Goal: Browse casually

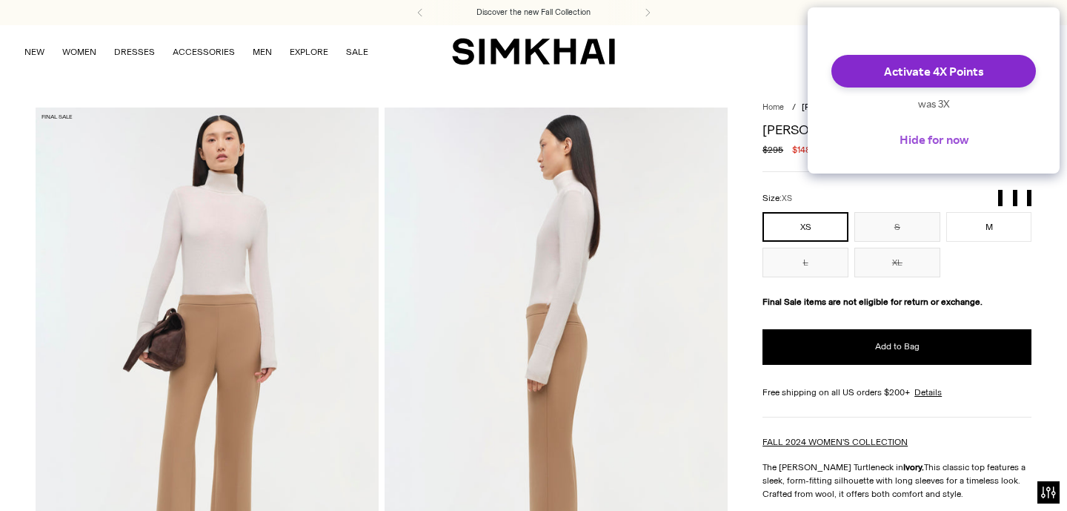
click at [931, 156] on button "Hide for now" at bounding box center [934, 139] width 93 height 33
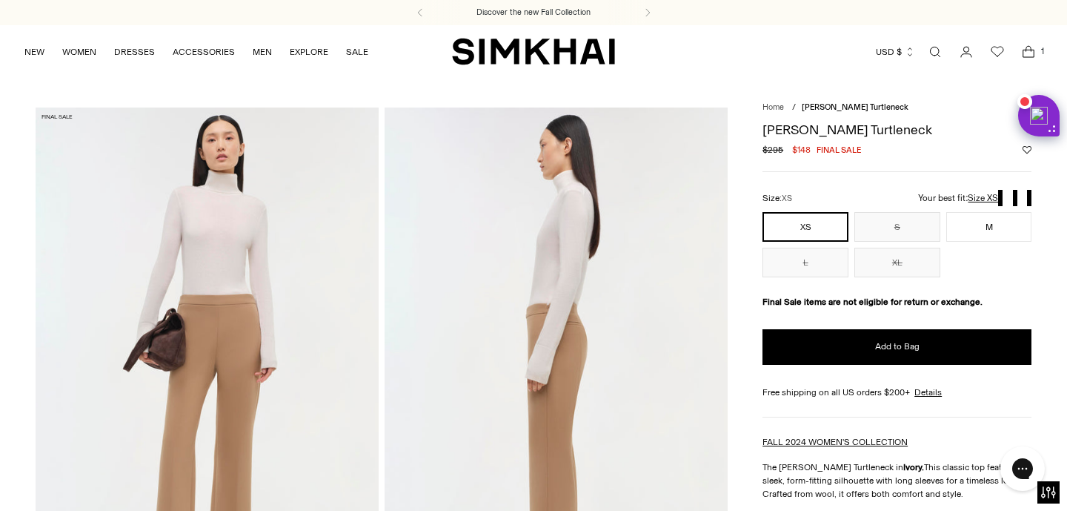
click at [288, 269] on img at bounding box center [207, 364] width 343 height 515
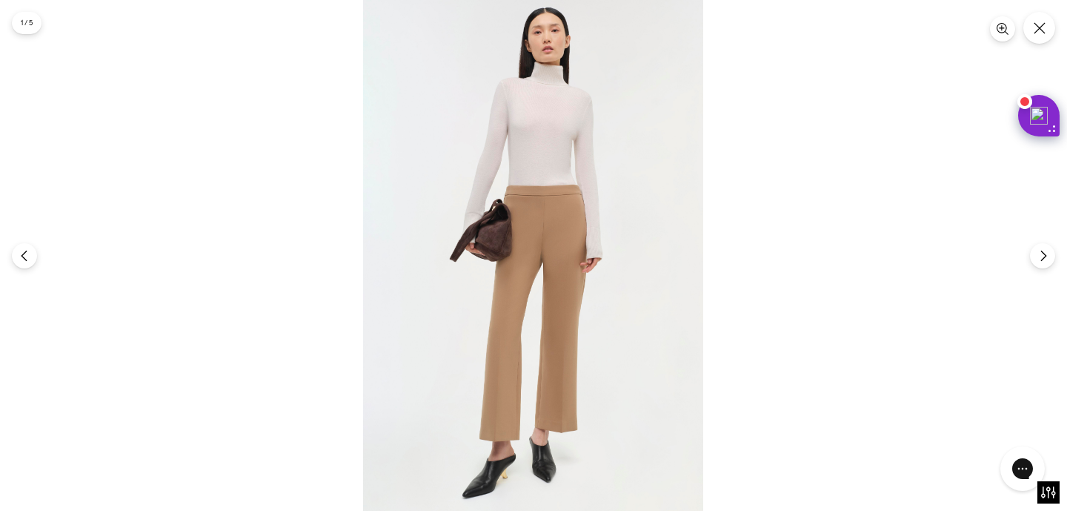
click at [543, 153] on img at bounding box center [533, 255] width 340 height 511
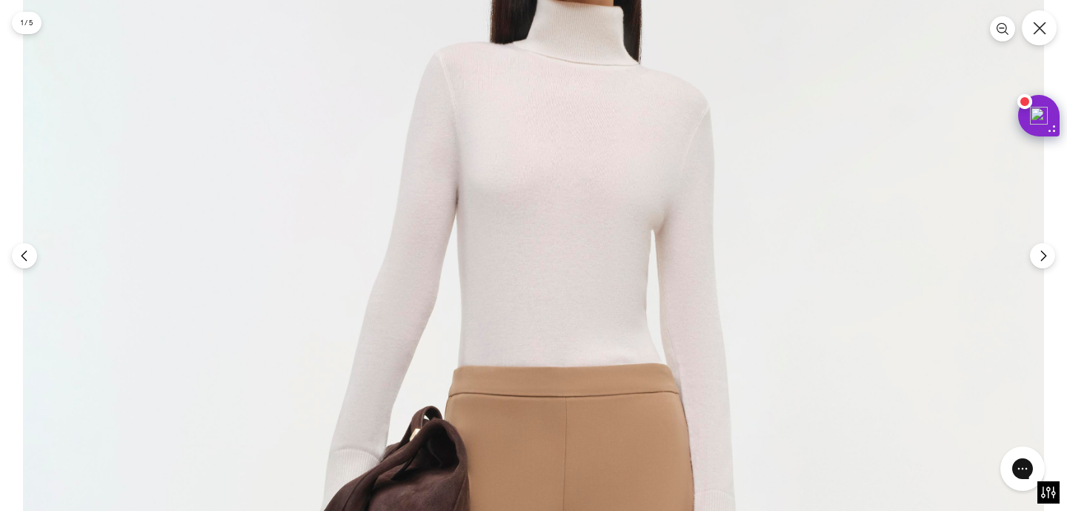
click at [1041, 39] on button "Close" at bounding box center [1039, 27] width 35 height 35
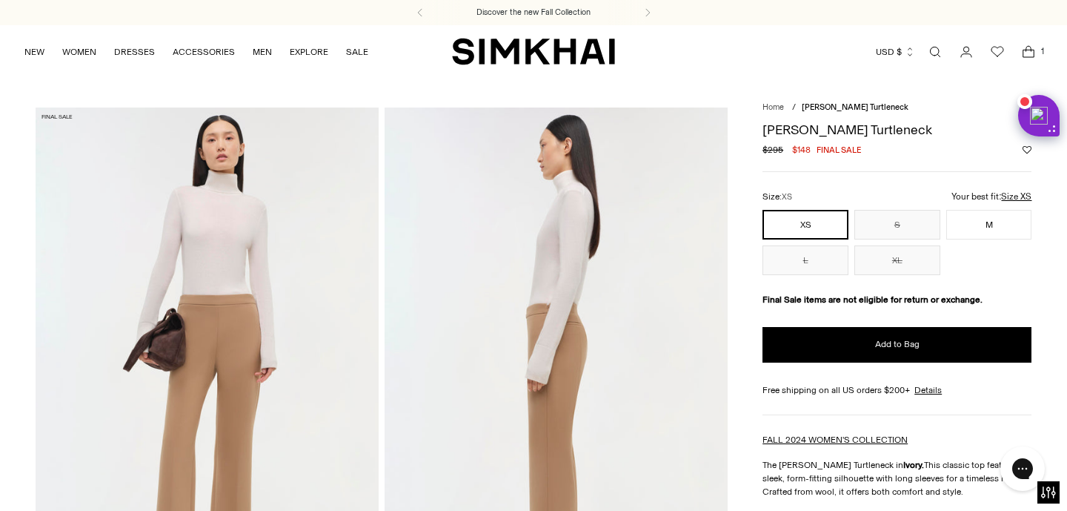
click at [263, 317] on img at bounding box center [207, 364] width 343 height 515
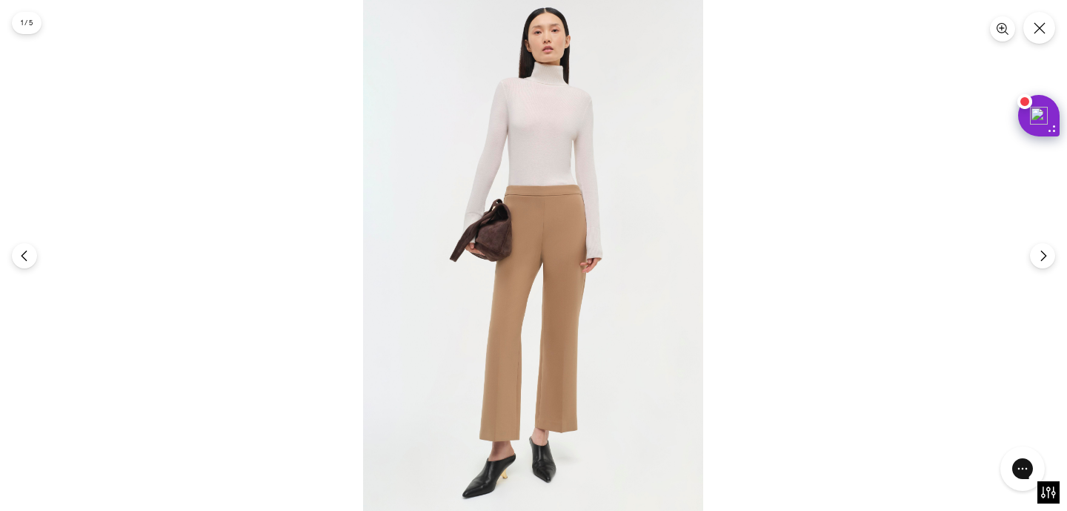
click at [444, 215] on img at bounding box center [533, 255] width 340 height 511
